Goal: Information Seeking & Learning: Find contact information

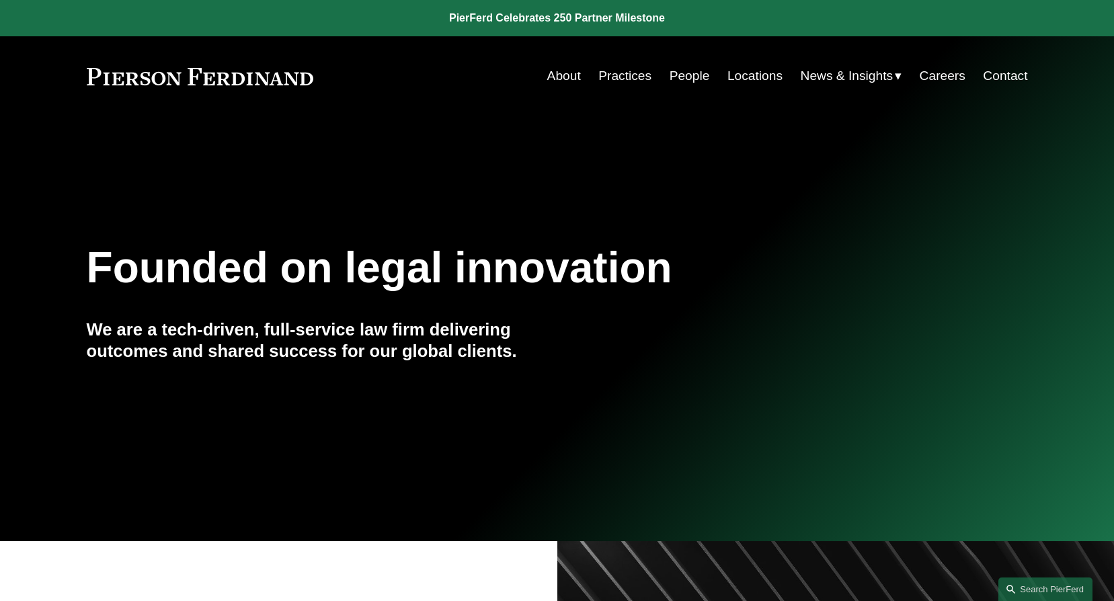
click at [684, 71] on link "People" at bounding box center [690, 76] width 40 height 26
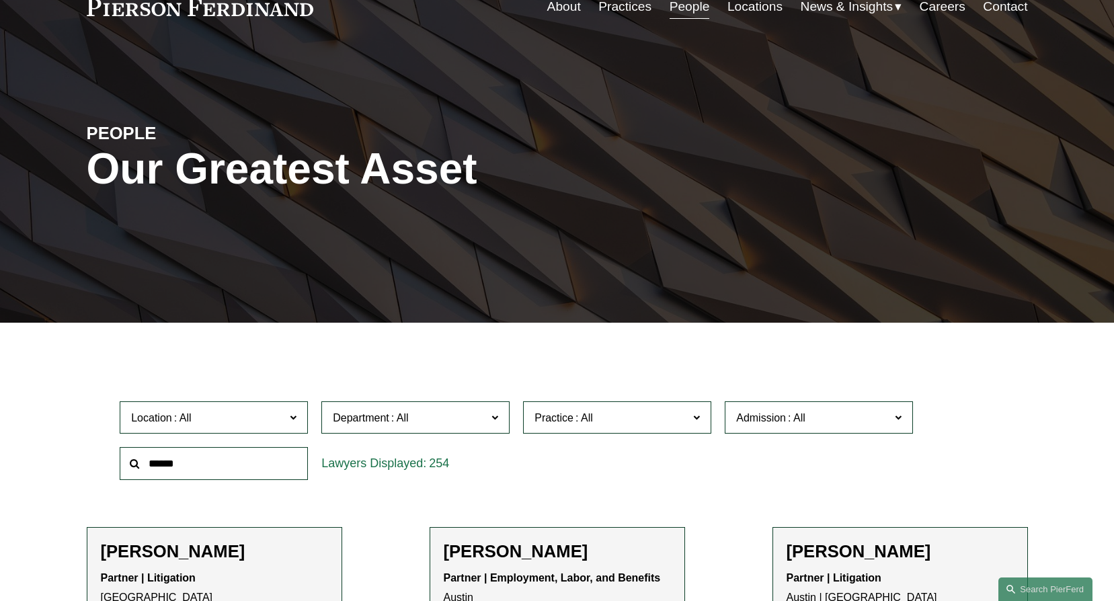
scroll to position [134, 0]
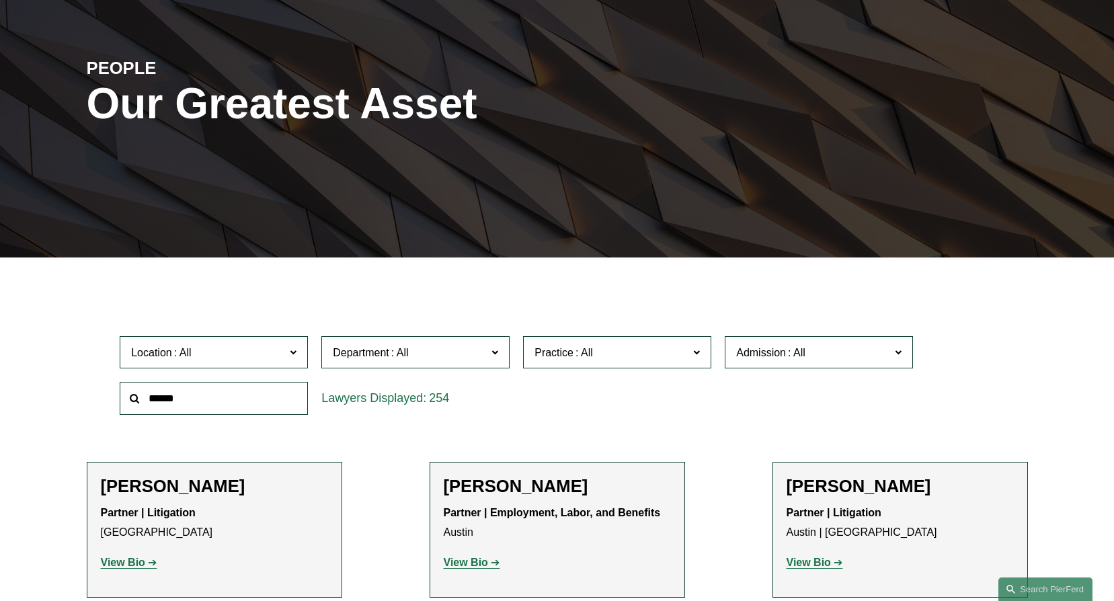
click at [293, 353] on span at bounding box center [293, 351] width 7 height 17
click at [0, 0] on link "[GEOGRAPHIC_DATA]" at bounding box center [0, 0] width 0 height 0
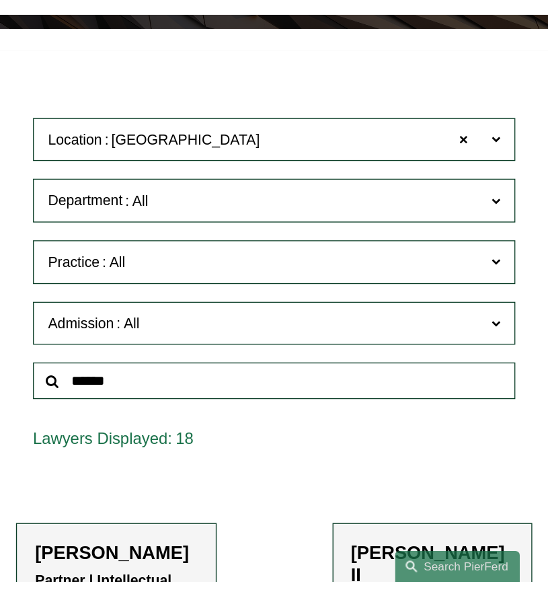
scroll to position [323, 0]
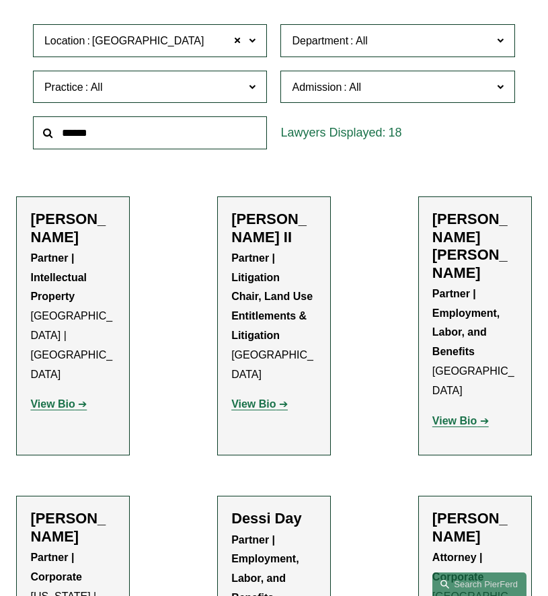
click at [132, 50] on span "[GEOGRAPHIC_DATA]" at bounding box center [148, 40] width 112 height 17
click at [0, 0] on link "[GEOGRAPHIC_DATA]" at bounding box center [0, 0] width 0 height 0
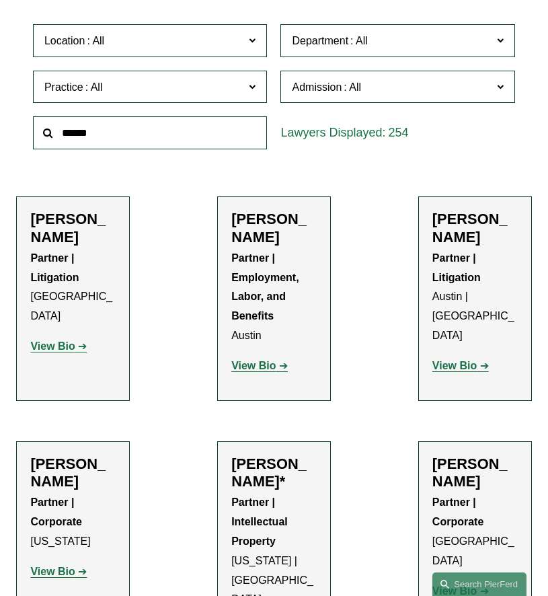
click at [164, 37] on span "Location" at bounding box center [142, 41] width 197 height 18
click at [0, 0] on link "[GEOGRAPHIC_DATA]" at bounding box center [0, 0] width 0 height 0
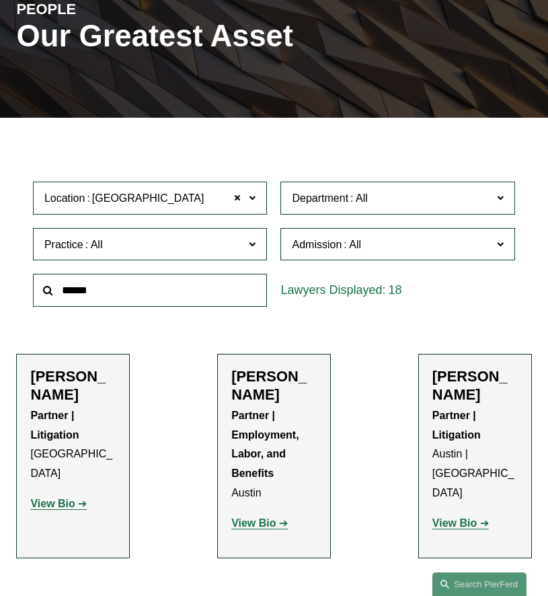
scroll to position [134, 0]
